Goal: Use online tool/utility: Utilize a website feature to perform a specific function

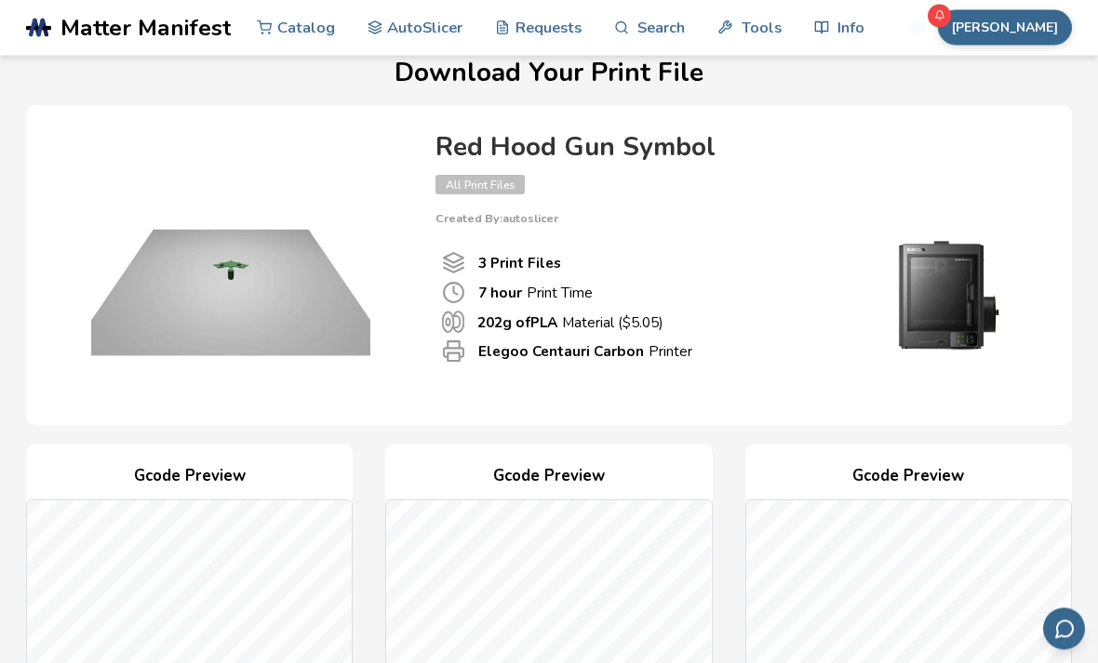
scroll to position [20, 0]
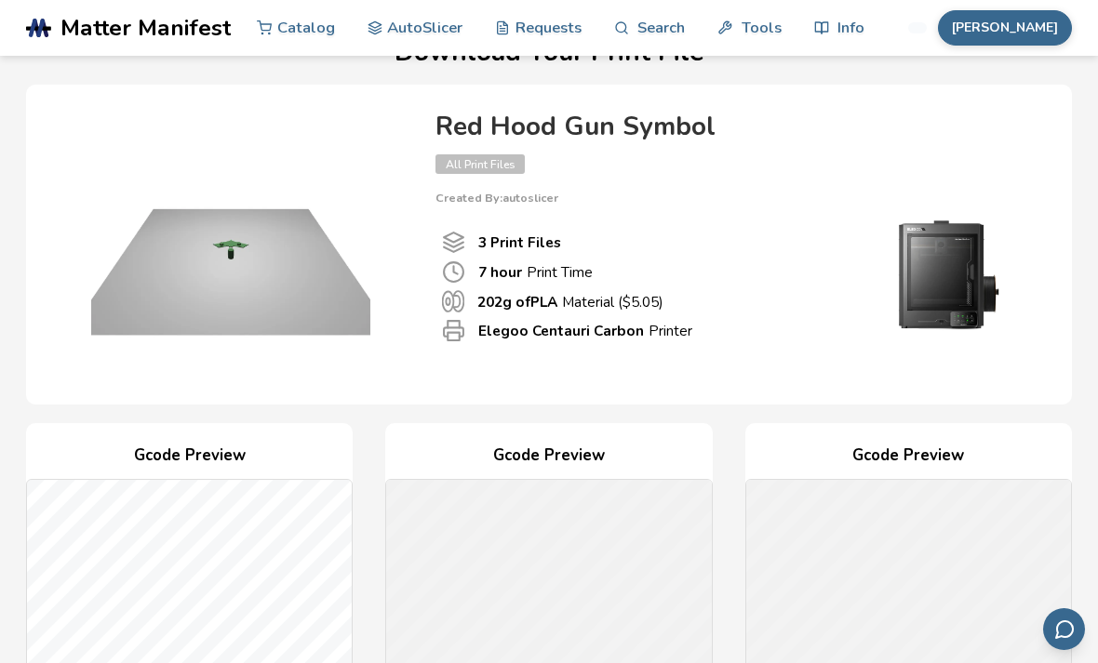
scroll to position [40, 0]
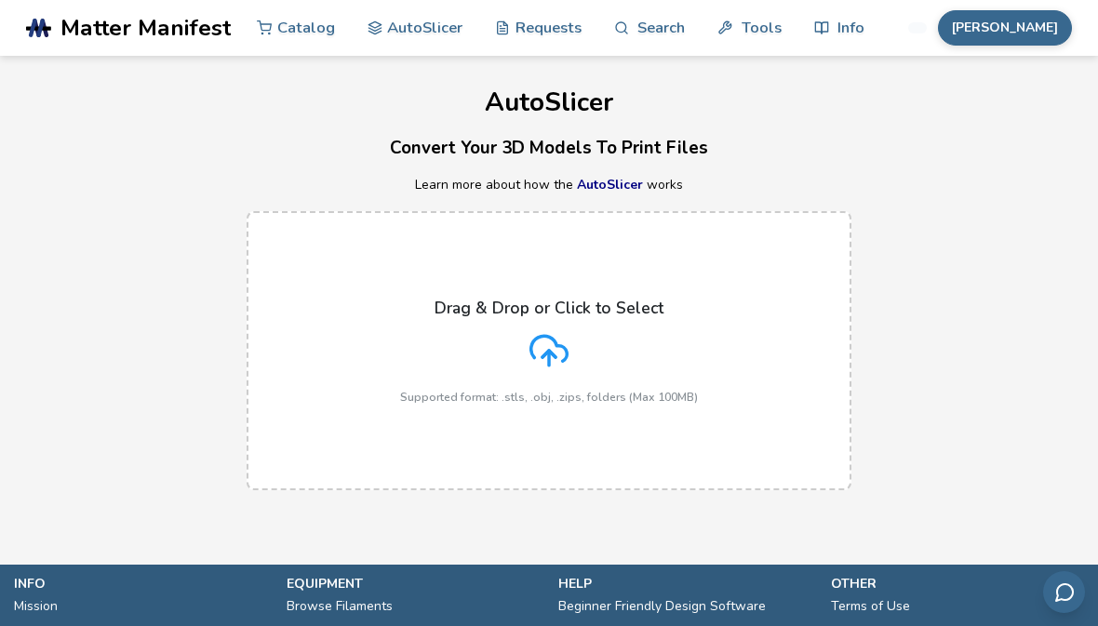
click at [608, 267] on label "Drag & Drop or Click to Select Supported format: .stls, .obj, .zips, folders (M…" at bounding box center [549, 350] width 605 height 279
click at [0, 0] on input "Drag & Drop or Click to Select Supported format: .stls, .obj, .zips, folders (M…" at bounding box center [0, 0] width 0 height 0
click at [569, 319] on div "Drag & Drop or Click to Select Supported format: .stls, .obj, .zips, folders (M…" at bounding box center [549, 351] width 298 height 105
click at [0, 0] on input "Drag & Drop or Click to Select Supported format: .stls, .obj, .zips, folders (M…" at bounding box center [0, 0] width 0 height 0
click at [627, 234] on label "Drag & Drop or Click to Select Supported format: .stls, .obj, .zips, folders (M…" at bounding box center [549, 350] width 605 height 279
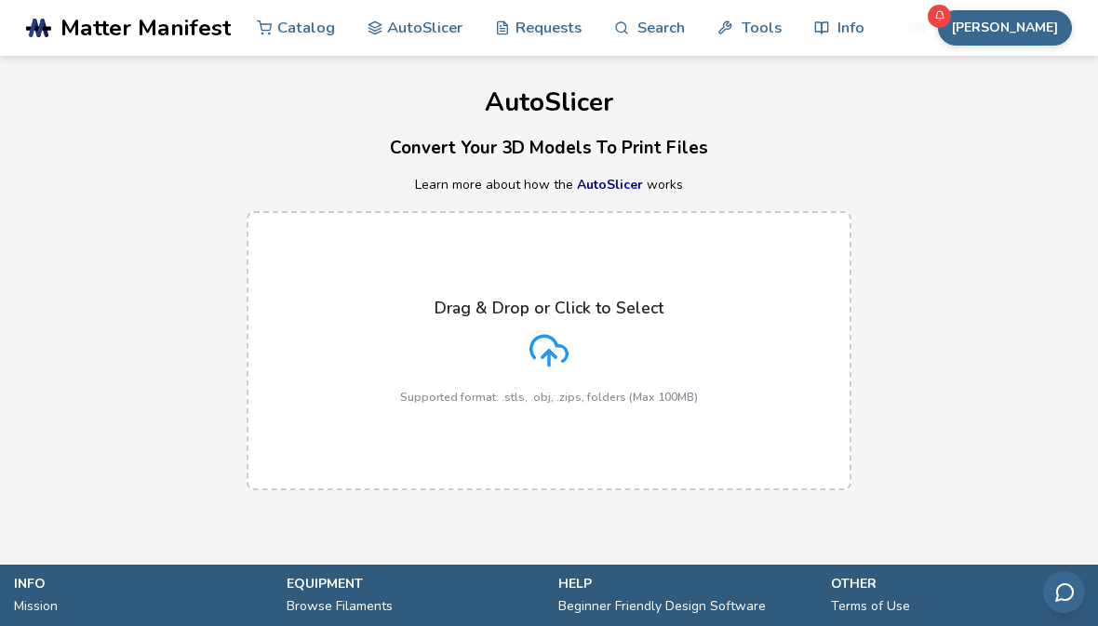
click at [0, 0] on input "Drag & Drop or Click to Select Supported format: .stls, .obj, .zips, folders (M…" at bounding box center [0, 0] width 0 height 0
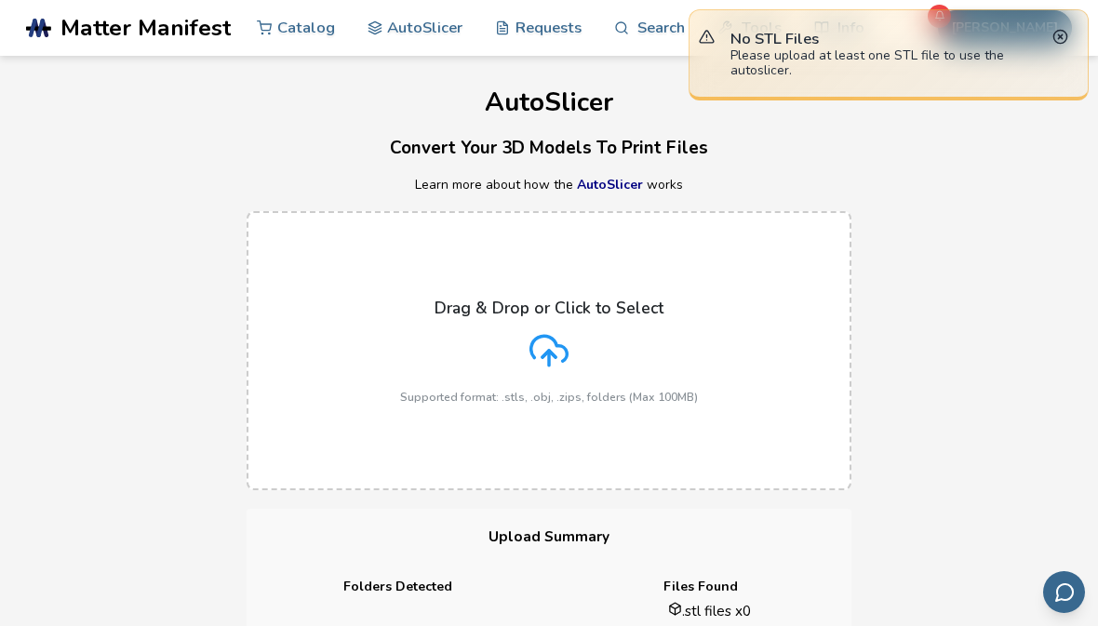
click at [558, 427] on label "Drag & Drop or Click to Select Supported format: .stls, .obj, .zips, folders (M…" at bounding box center [549, 350] width 605 height 279
click at [0, 0] on input "Drag & Drop or Click to Select Supported format: .stls, .obj, .zips, folders (M…" at bounding box center [0, 0] width 0 height 0
